Goal: Information Seeking & Learning: Find specific fact

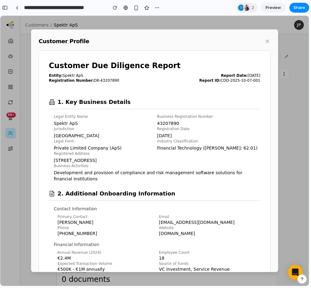
scroll to position [278, 0]
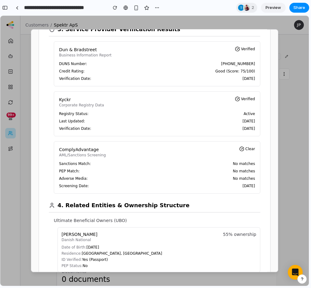
click at [127, 149] on div "ComplyAdvantage AML/Sanctions Screening Clear" at bounding box center [157, 152] width 196 height 11
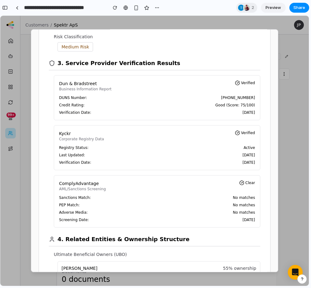
scroll to position [243, 0]
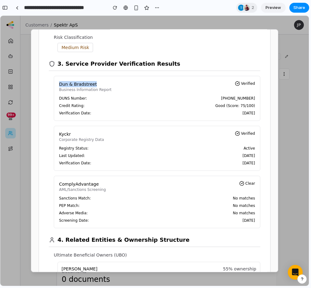
click at [106, 84] on p "Dun & Bradstreet" at bounding box center [85, 84] width 52 height 6
copy p "Dun & Bradstreet"
drag, startPoint x: 110, startPoint y: 91, endPoint x: 57, endPoint y: 91, distance: 52.8
click at [57, 91] on div "Dun & [PERSON_NAME] Business Information Report Verified DUNS Number: [PHONE_NU…" at bounding box center [157, 98] width 206 height 45
copy p "Business Information Report"
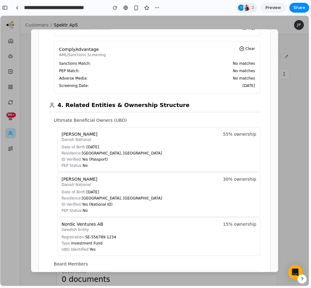
scroll to position [377, 0]
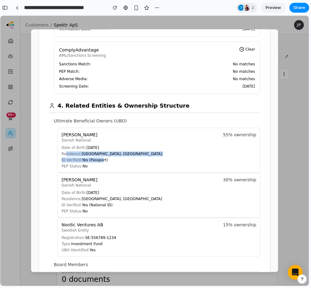
drag, startPoint x: 68, startPoint y: 156, endPoint x: 101, endPoint y: 158, distance: 32.8
click at [101, 158] on div "Date of Birth: [DEMOGRAPHIC_DATA] Residence: [GEOGRAPHIC_DATA], [DEMOGRAPHIC_DA…" at bounding box center [158, 156] width 194 height 23
click at [99, 158] on p "ID Verified: Yes (Passport)" at bounding box center [158, 160] width 194 height 5
drag, startPoint x: 63, startPoint y: 149, endPoint x: 104, endPoint y: 150, distance: 41.1
click at [104, 150] on div "Date of Birth: [DEMOGRAPHIC_DATA] Residence: [GEOGRAPHIC_DATA], [DEMOGRAPHIC_DA…" at bounding box center [158, 156] width 194 height 23
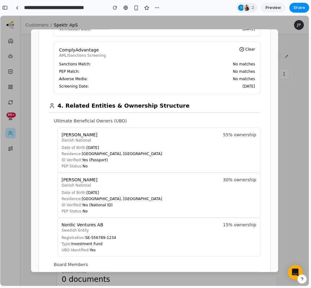
click at [55, 147] on div "Ultimate Beneficial Owners (UBO) [PERSON_NAME] Danish National 55% ownership Da…" at bounding box center [157, 187] width 206 height 139
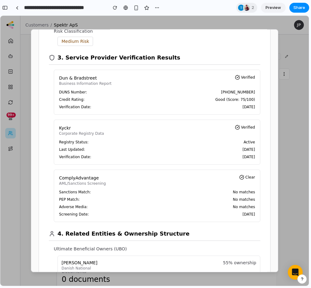
scroll to position [243, 0]
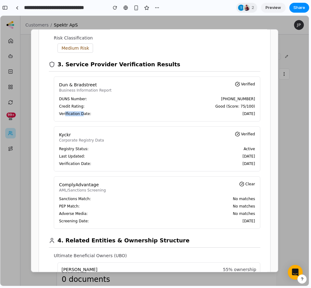
drag, startPoint x: 65, startPoint y: 113, endPoint x: 83, endPoint y: 113, distance: 18.2
click at [83, 113] on span "Verification Date:" at bounding box center [75, 113] width 32 height 5
drag, startPoint x: 60, startPoint y: 111, endPoint x: 92, endPoint y: 113, distance: 31.2
click at [92, 113] on div "DUNS Number: [PHONE_NUMBER] Credit Rating: Good (Score: 75/100) Verification Da…" at bounding box center [157, 107] width 196 height 20
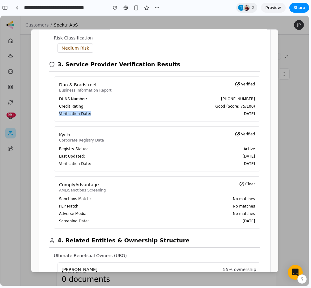
click at [92, 113] on div "Verification Date: [DATE]" at bounding box center [157, 113] width 196 height 5
click at [83, 115] on span "Verification Date:" at bounding box center [75, 113] width 32 height 5
click at [67, 114] on span "Verification Date:" at bounding box center [75, 113] width 32 height 5
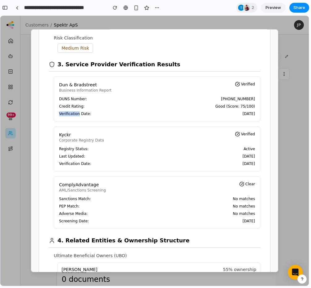
click at [67, 114] on span "Verification Date:" at bounding box center [75, 113] width 32 height 5
drag, startPoint x: 216, startPoint y: 115, endPoint x: 59, endPoint y: 111, distance: 156.9
click at [59, 111] on div "Dun & [PERSON_NAME] Business Information Report Verified DUNS Number: [PHONE_NU…" at bounding box center [157, 99] width 206 height 45
drag, startPoint x: 58, startPoint y: 164, endPoint x: 251, endPoint y: 163, distance: 192.9
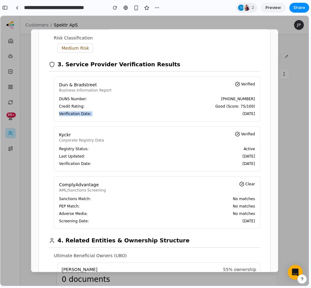
click at [251, 163] on div "Kyckr Corporate Registry Data Verified Registry Status: Active Last Updated: [D…" at bounding box center [157, 149] width 206 height 45
click at [251, 163] on span "[DATE]" at bounding box center [248, 163] width 13 height 5
drag, startPoint x: 219, startPoint y: 160, endPoint x: 60, endPoint y: 163, distance: 159.3
click at [60, 163] on div "Verification Date: [DATE]" at bounding box center [157, 163] width 196 height 5
click at [60, 163] on span "Verification Date:" at bounding box center [75, 163] width 32 height 5
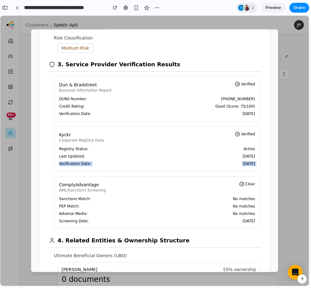
drag, startPoint x: 60, startPoint y: 163, endPoint x: 252, endPoint y: 166, distance: 191.7
click at [252, 166] on div "Kyckr Corporate Registry Data Verified Registry Status: Active Last Updated: [D…" at bounding box center [157, 149] width 206 height 45
drag, startPoint x: 252, startPoint y: 166, endPoint x: 60, endPoint y: 164, distance: 192.0
click at [60, 164] on div "Kyckr Corporate Registry Data Verified Registry Status: Active Last Updated: [D…" at bounding box center [157, 149] width 206 height 45
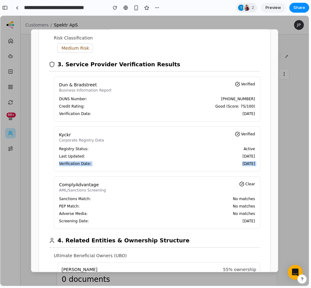
click at [60, 164] on span "Verification Date:" at bounding box center [75, 163] width 32 height 5
drag, startPoint x: 60, startPoint y: 164, endPoint x: 97, endPoint y: 167, distance: 37.2
click at [97, 167] on div "Kyckr Corporate Registry Data Verified Registry Status: Active Last Updated: [D…" at bounding box center [157, 149] width 206 height 45
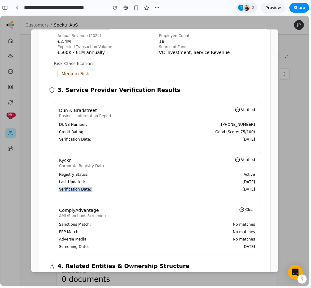
scroll to position [217, 0]
click at [69, 165] on p "Corporate Registry Data" at bounding box center [81, 166] width 45 height 5
